Goal: Task Accomplishment & Management: Manage account settings

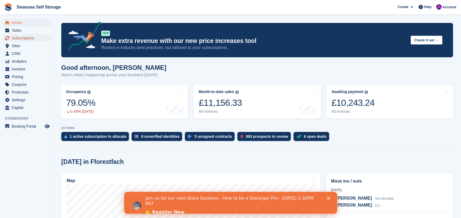
click at [35, 37] on span "Subscriptions" at bounding box center [28, 37] width 32 height 7
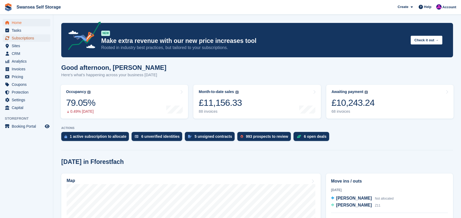
click at [35, 37] on span "Subscriptions" at bounding box center [28, 37] width 32 height 7
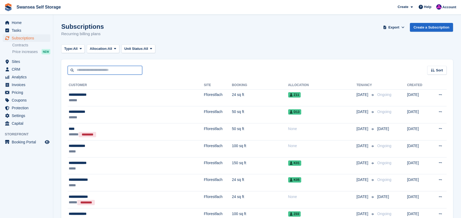
click at [89, 69] on input "text" at bounding box center [105, 70] width 74 height 9
type input "*"
type input "******"
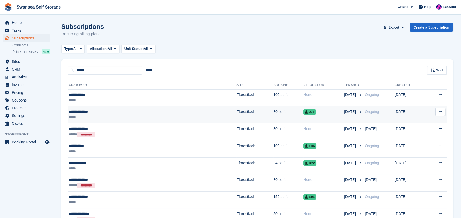
click at [142, 113] on div "**********" at bounding box center [111, 112] width 85 height 6
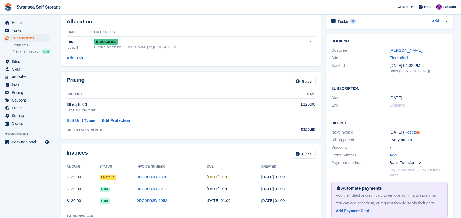
scroll to position [53, 0]
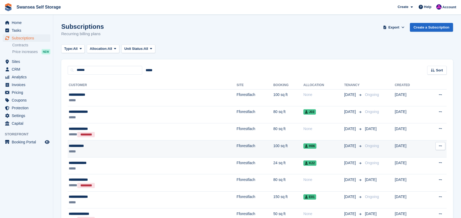
scroll to position [27, 0]
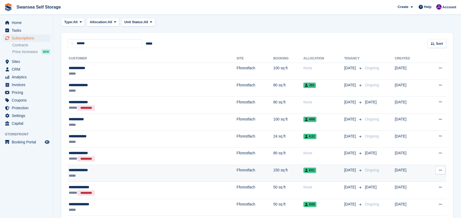
click at [236, 171] on td "Fforestfach" at bounding box center [254, 172] width 37 height 17
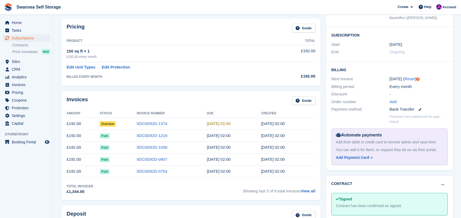
scroll to position [80, 0]
click at [144, 125] on link "0DC0D92D-1374" at bounding box center [151, 123] width 31 height 5
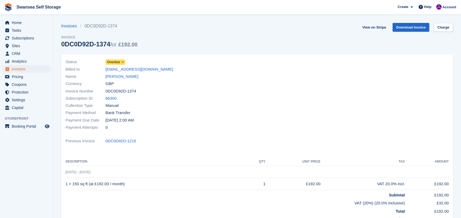
click at [117, 60] on span "Overdue" at bounding box center [113, 62] width 13 height 5
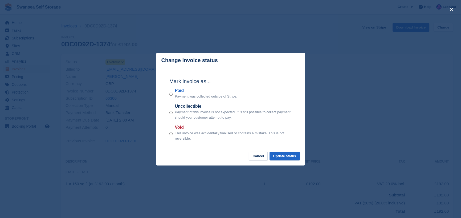
click at [168, 94] on div "Mark invoice as... Paid Payment was collected outside of Stripe. Uncollectible …" at bounding box center [230, 110] width 133 height 84
click at [173, 94] on div "Paid Payment was collected outside of Stripe." at bounding box center [230, 93] width 122 height 12
click at [280, 156] on button "Update status" at bounding box center [284, 155] width 30 height 9
